Goal: Download file/media

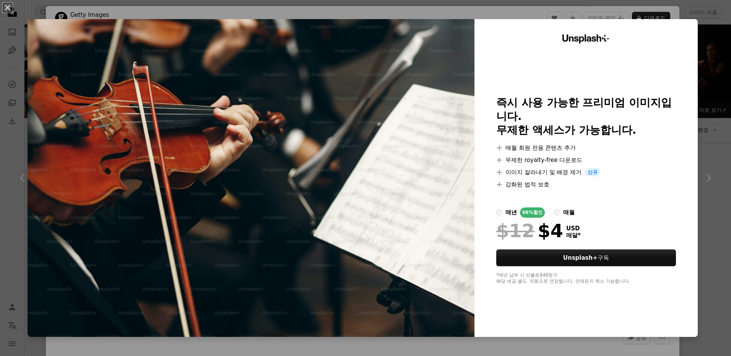
scroll to position [497, 0]
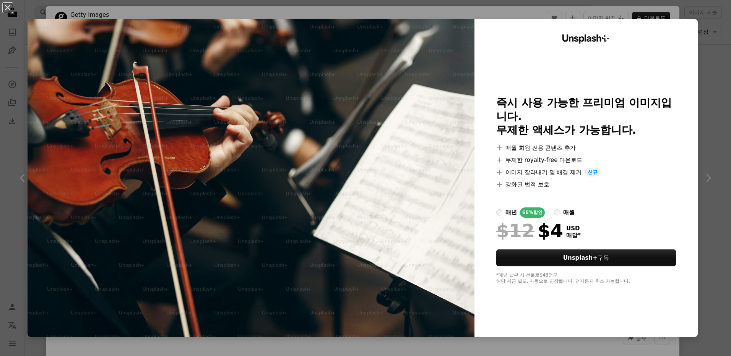
click at [707, 22] on div "An X shape Unsplash+ 즉시 사용 가능한 프리미엄 이미지입니다. 무제한 액세스가 가능합니다. A plus sign 매월 회원 전…" at bounding box center [365, 178] width 731 height 356
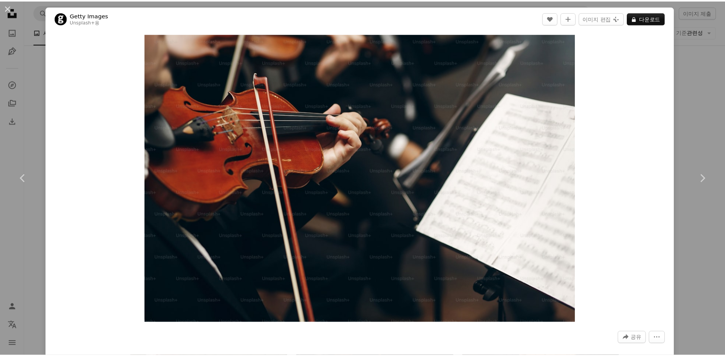
scroll to position [312, 0]
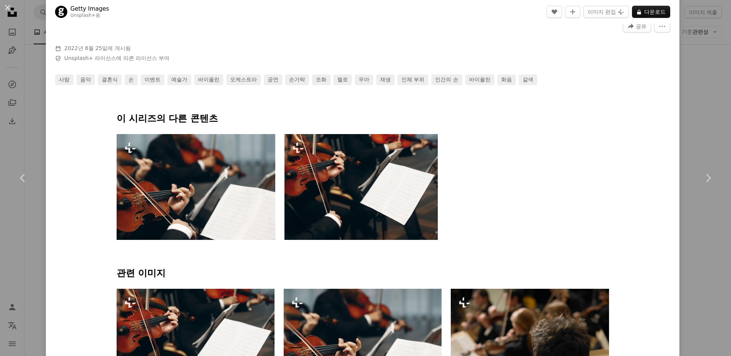
click at [23, 258] on div "An X shape Chevron left Chevron right Getty Images Unsplash+ 용 A heart A plus s…" at bounding box center [365, 178] width 731 height 356
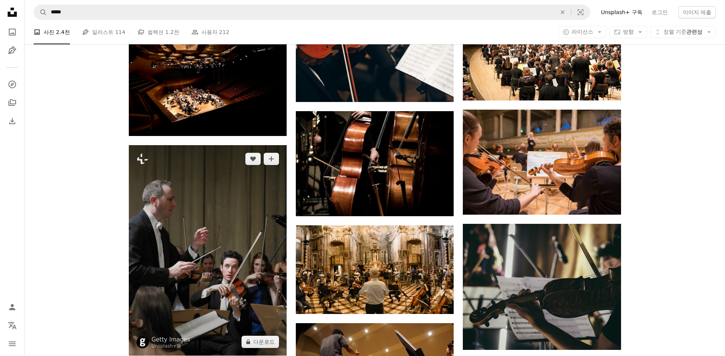
scroll to position [650, 0]
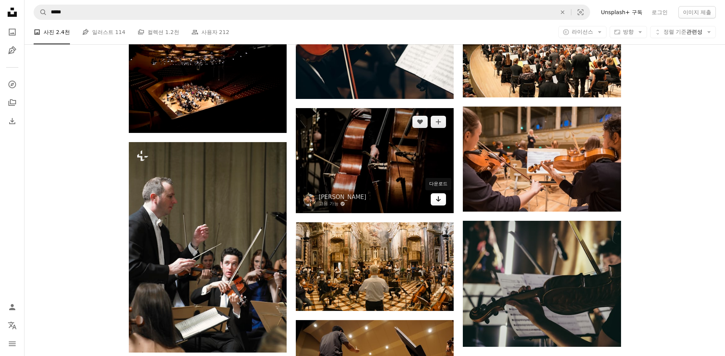
click at [441, 200] on icon "Arrow pointing down" at bounding box center [439, 199] width 6 height 9
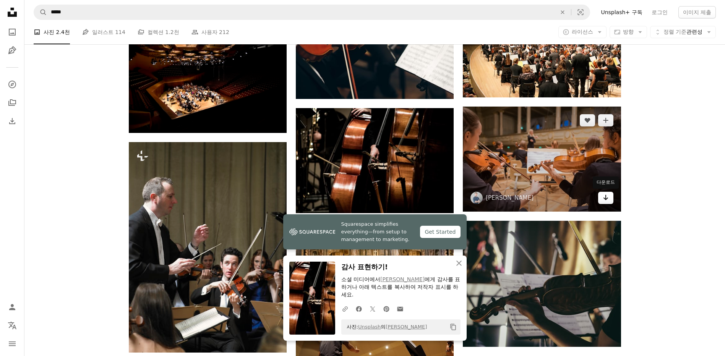
click at [607, 199] on icon "다운로드" at bounding box center [605, 197] width 5 height 5
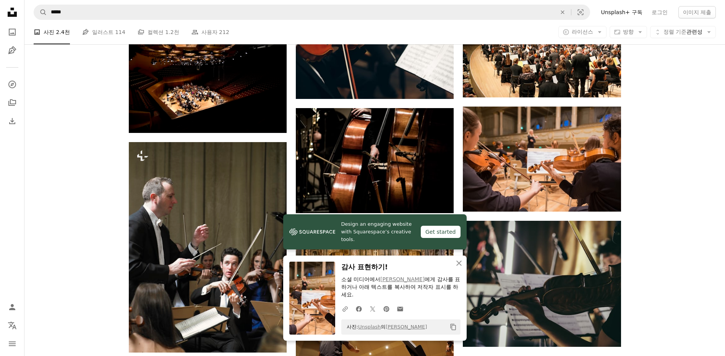
click at [455, 330] on icon "클립보드에 복사하기" at bounding box center [452, 327] width 5 height 7
click at [460, 265] on icon "An X shape" at bounding box center [459, 263] width 9 height 9
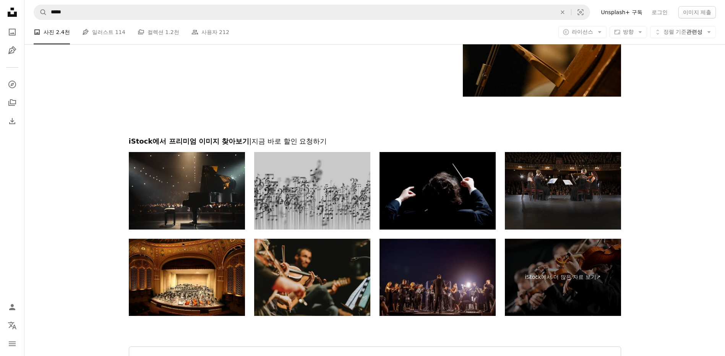
scroll to position [1250, 0]
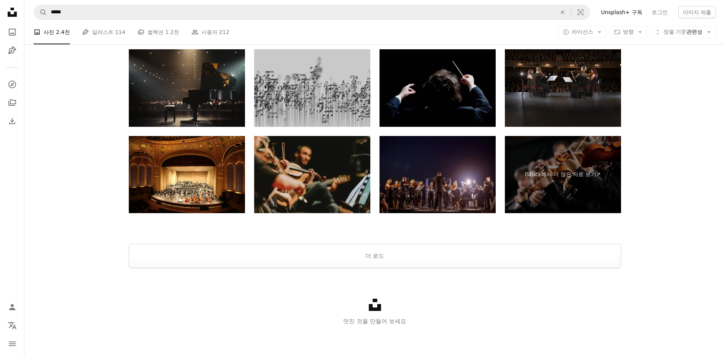
click at [429, 87] on img at bounding box center [438, 88] width 116 height 78
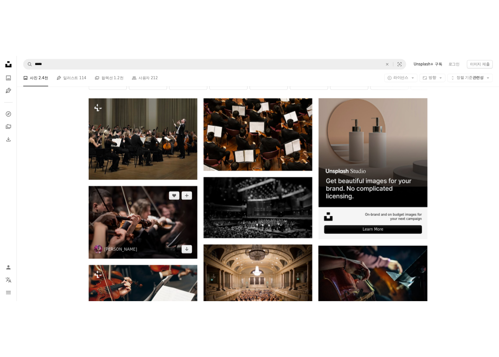
scroll to position [0, 0]
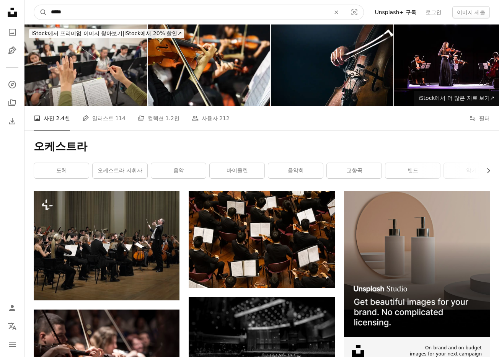
drag, startPoint x: 91, startPoint y: 12, endPoint x: -78, endPoint y: 20, distance: 168.8
type input "**********"
click button "A magnifying glass" at bounding box center [40, 12] width 13 height 15
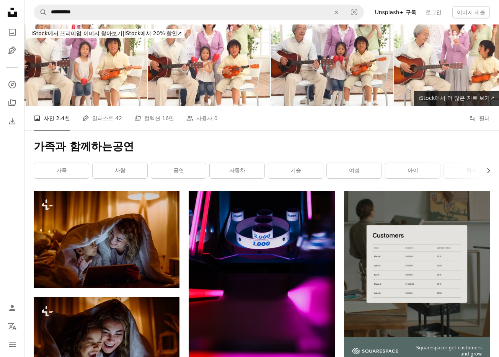
click at [309, 133] on div "가족과 함께하는공연 Chevron right 가족 사람 공연 자동차 기술 여성 아이 회색 공생 멋있다 믿음직한 독일어" at bounding box center [261, 160] width 474 height 60
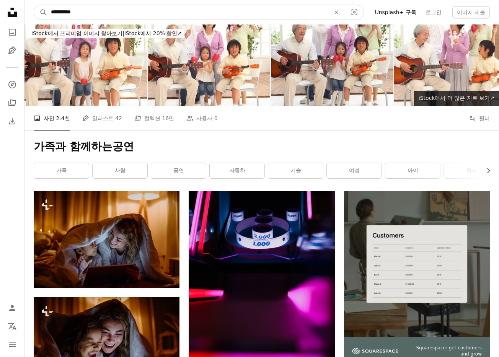
drag, startPoint x: 138, startPoint y: 14, endPoint x: -82, endPoint y: 21, distance: 220.4
type input "*****"
click button "A magnifying glass" at bounding box center [40, 12] width 13 height 15
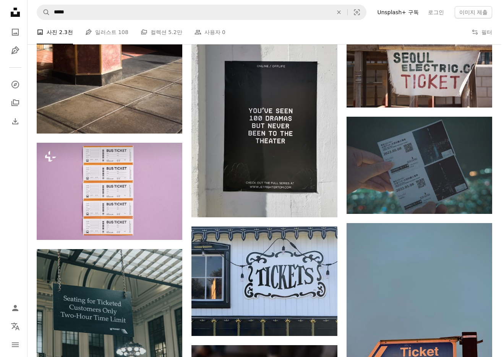
scroll to position [765, 0]
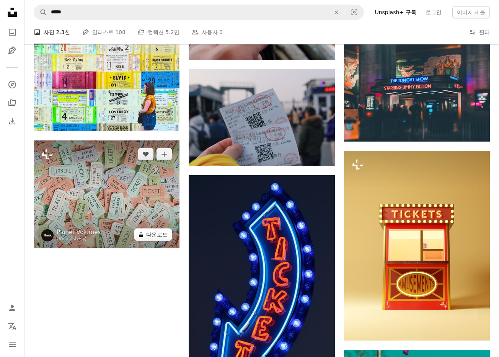
click at [155, 233] on button "A lock 다운로드" at bounding box center [152, 234] width 37 height 12
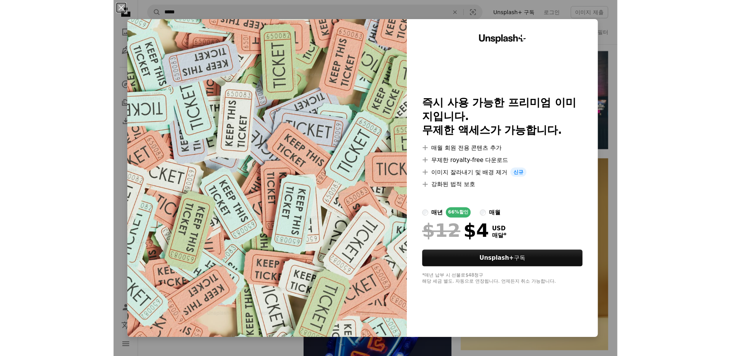
scroll to position [820, 0]
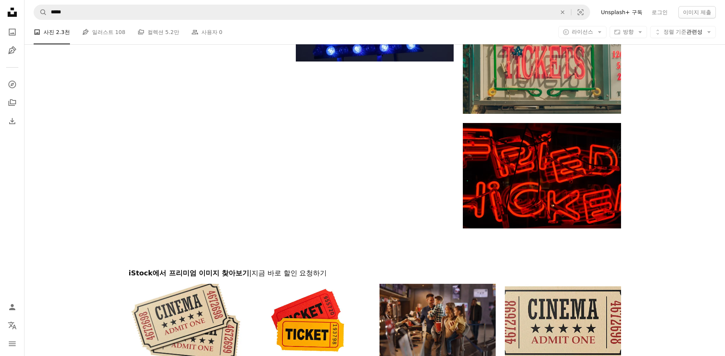
scroll to position [1377, 0]
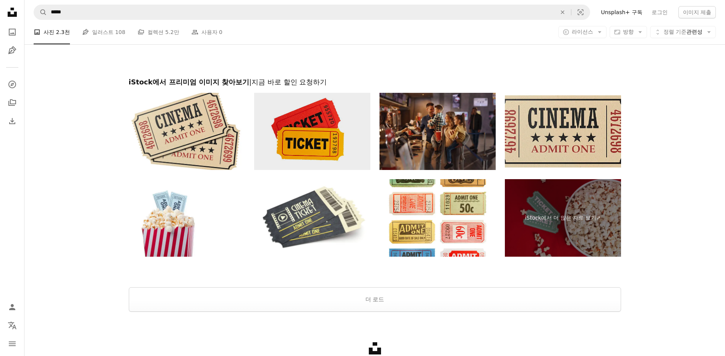
click at [355, 151] on img at bounding box center [312, 132] width 116 height 78
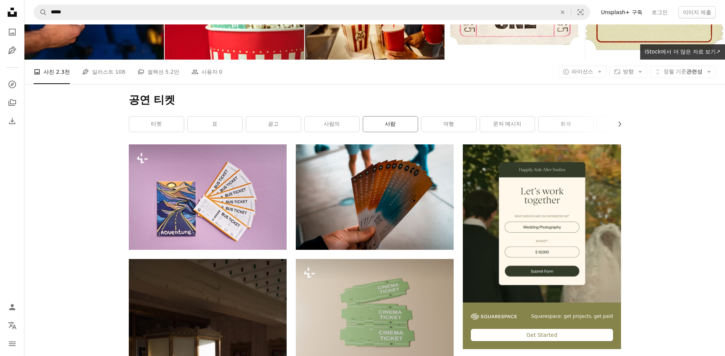
scroll to position [0, 0]
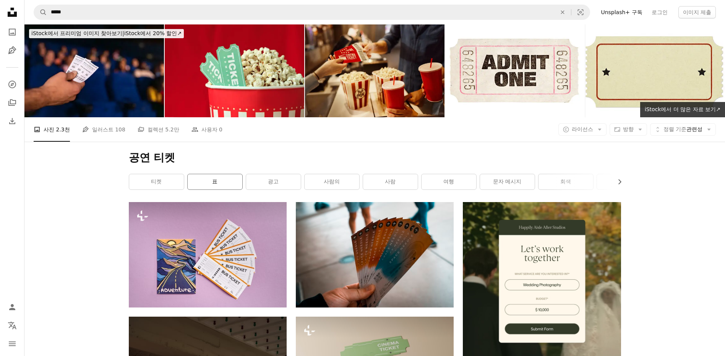
click at [210, 174] on link "표" at bounding box center [215, 181] width 55 height 15
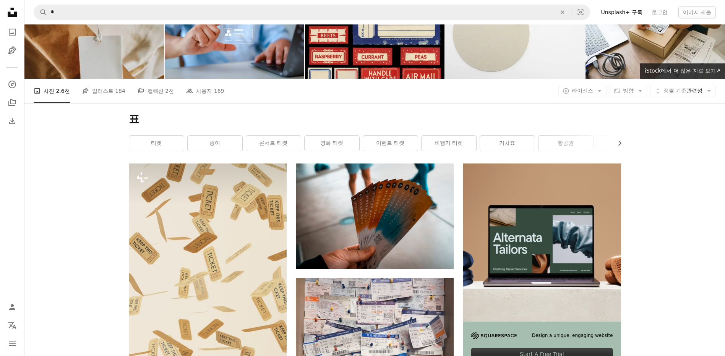
scroll to position [38, 0]
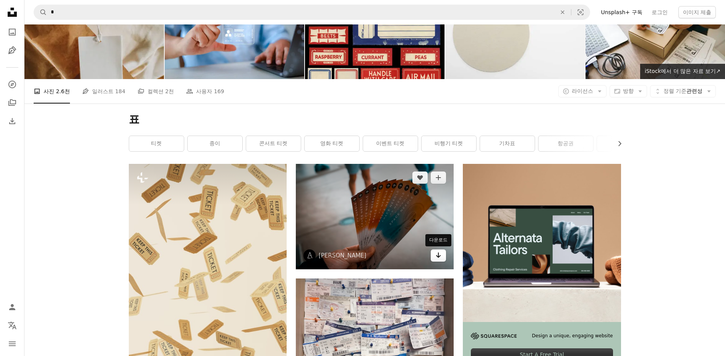
click at [437, 255] on icon "Arrow pointing down" at bounding box center [439, 255] width 6 height 9
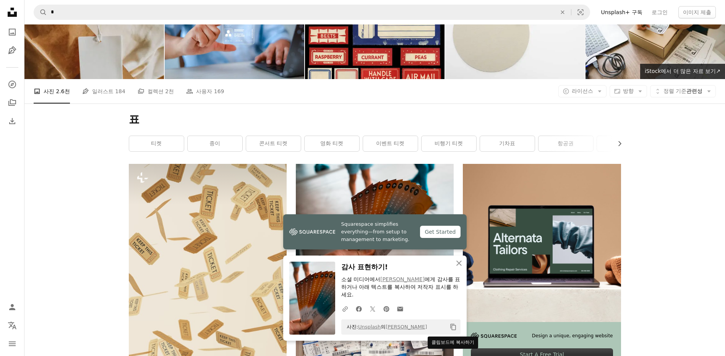
click at [456, 327] on icon "클립보드에 복사하기" at bounding box center [452, 327] width 5 height 7
